Goal: Task Accomplishment & Management: Manage account settings

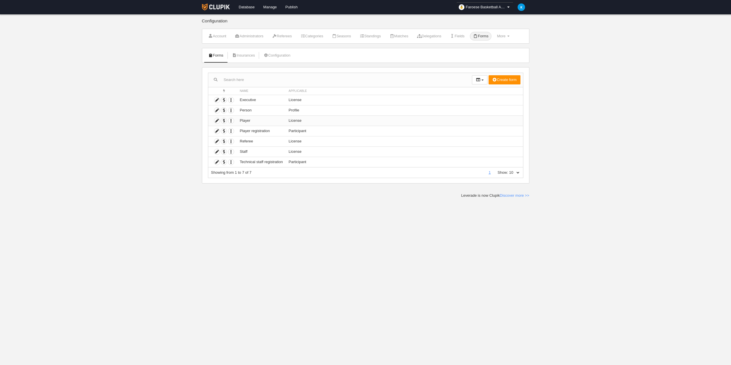
click at [316, 122] on td "License" at bounding box center [404, 120] width 237 height 10
click at [217, 120] on icon at bounding box center [216, 120] width 5 height 5
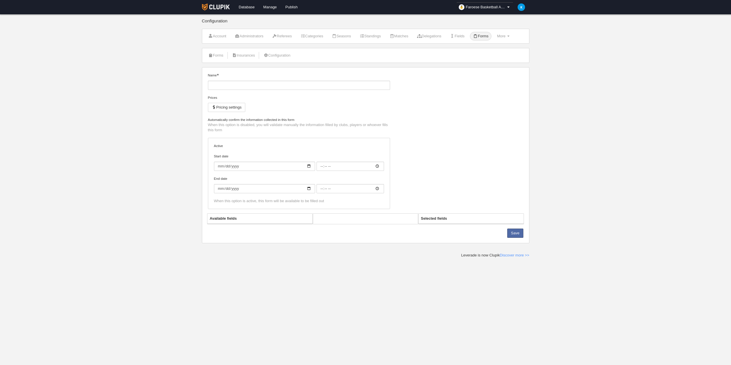
type input "Player"
checkbox input "true"
select select "selected"
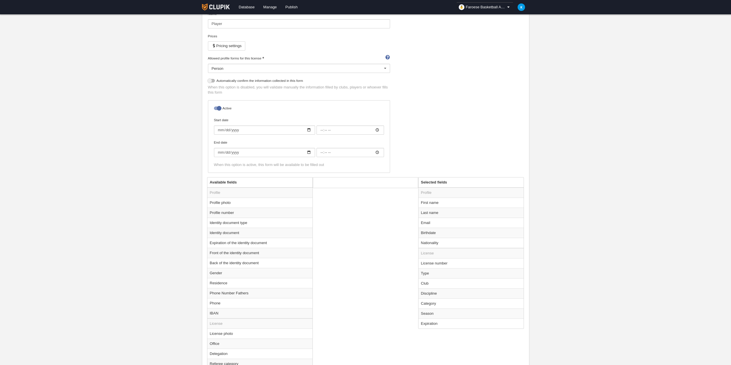
scroll to position [86, 0]
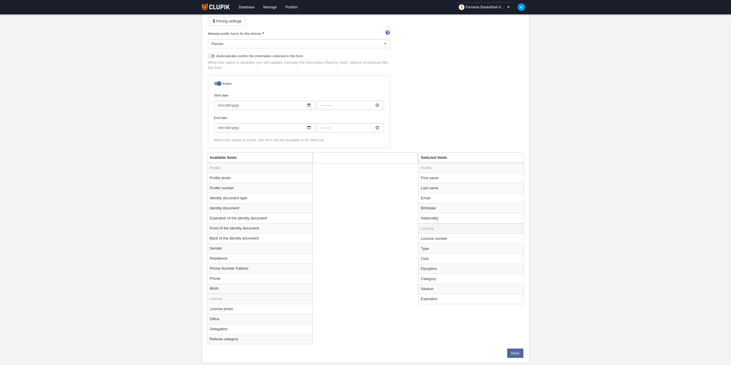
click at [452, 230] on td "License" at bounding box center [471, 228] width 105 height 10
click at [429, 227] on td "License" at bounding box center [471, 228] width 105 height 10
click at [217, 298] on td "License" at bounding box center [259, 299] width 105 height 10
click at [217, 299] on td "License" at bounding box center [259, 299] width 105 height 10
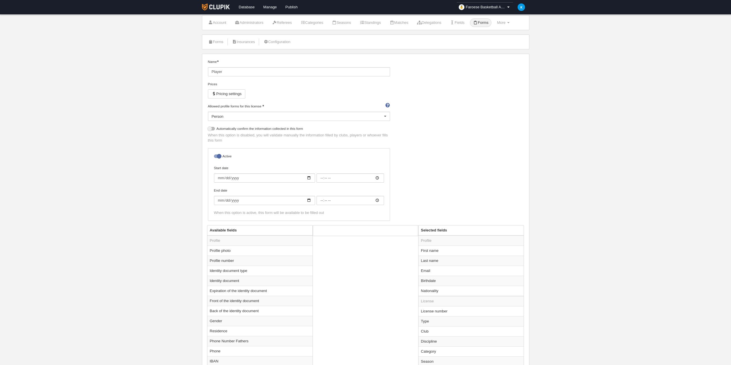
scroll to position [0, 0]
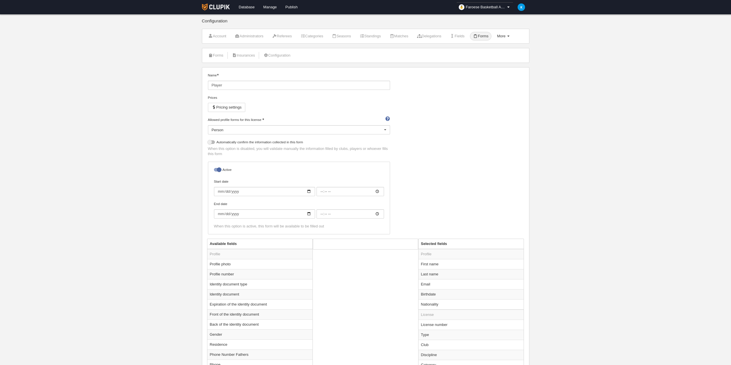
click at [506, 36] on span "More" at bounding box center [501, 36] width 9 height 4
click at [507, 59] on link "Numbering rules" at bounding box center [489, 59] width 45 height 9
